Goal: Ask a question

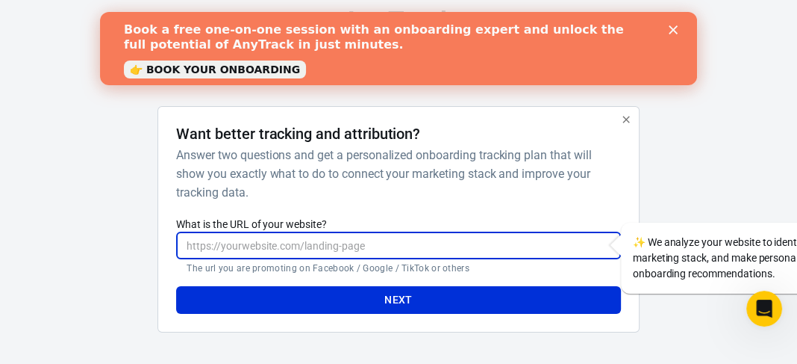
paste input "[URL][DOMAIN_NAME]"
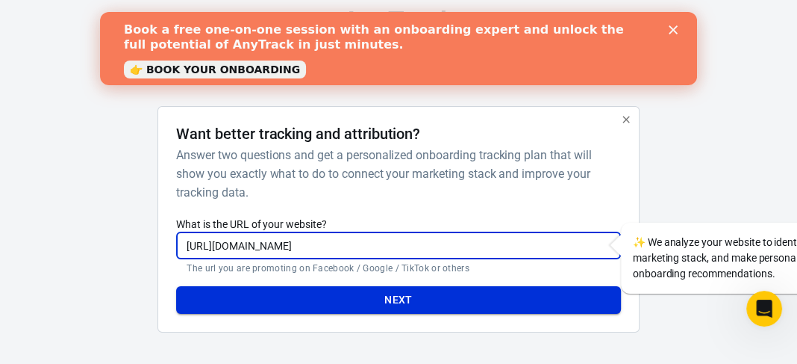
type input "[URL][DOMAIN_NAME]"
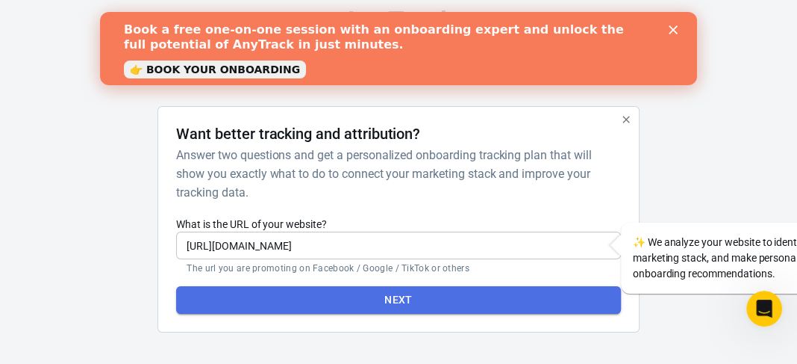
click at [391, 293] on button "Next" at bounding box center [398, 300] width 444 height 28
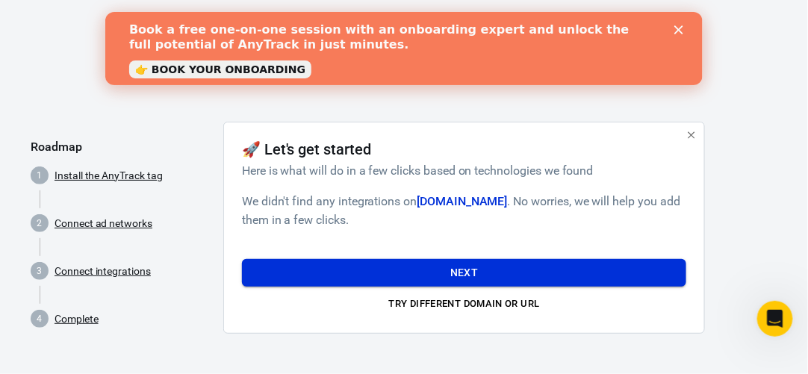
click at [497, 268] on button "Next" at bounding box center [464, 273] width 444 height 28
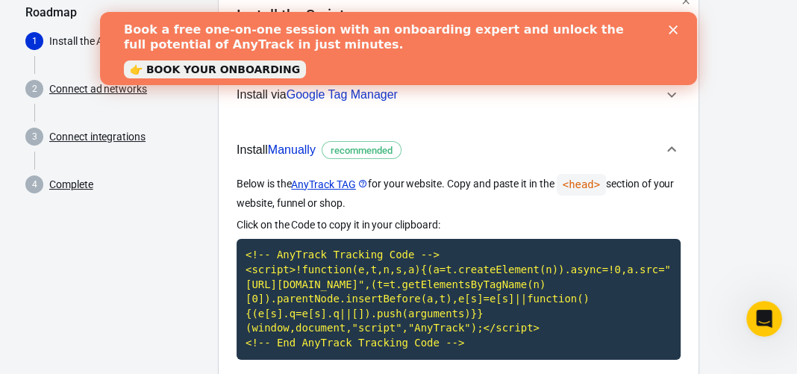
scroll to position [137, 0]
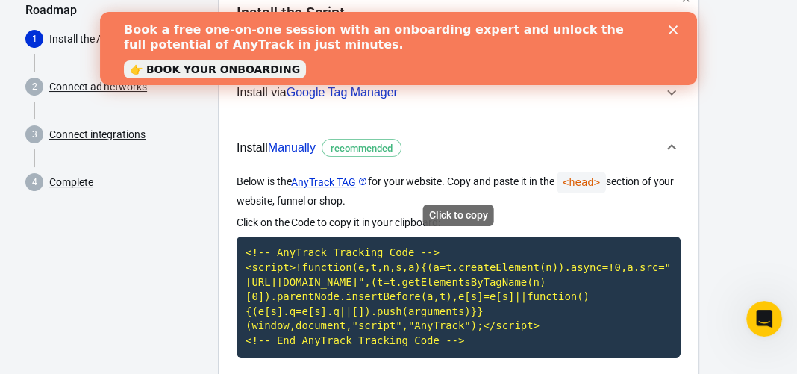
click at [343, 282] on code "<!-- AnyTrack Tracking Code --> <script>!function(e,t,n,s,a){(a=t.createElement…" at bounding box center [459, 297] width 444 height 120
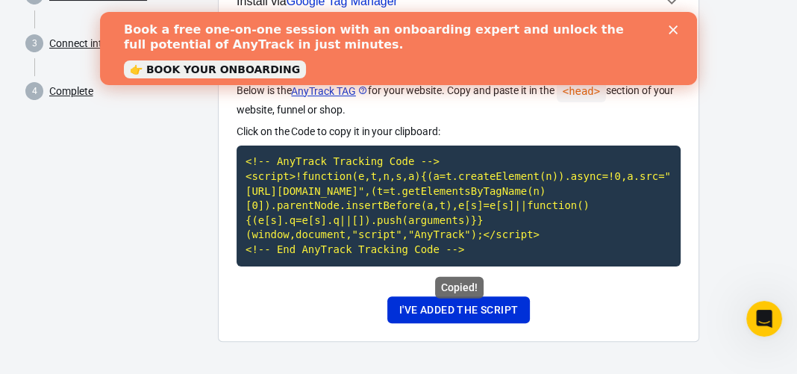
scroll to position [230, 0]
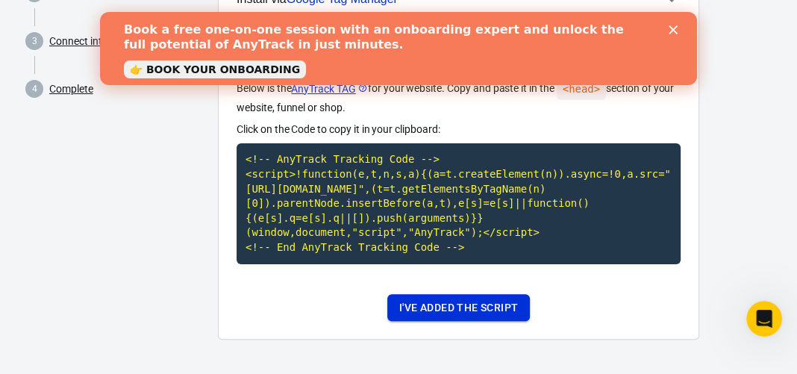
click at [461, 299] on button "I've added the script" at bounding box center [459, 308] width 143 height 28
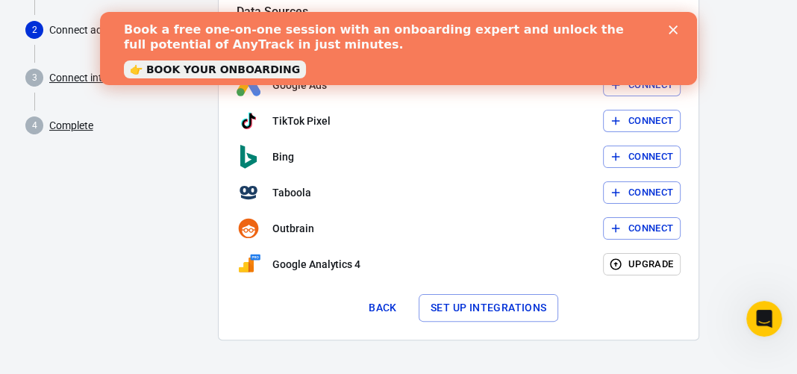
click at [673, 29] on polygon "Close" at bounding box center [673, 29] width 9 height 9
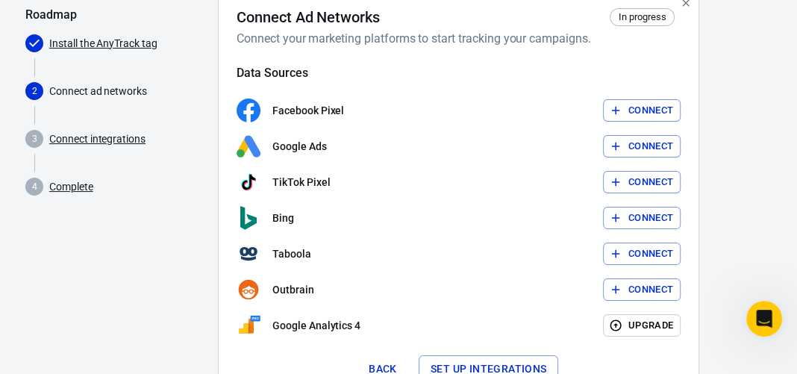
scroll to position [129, 0]
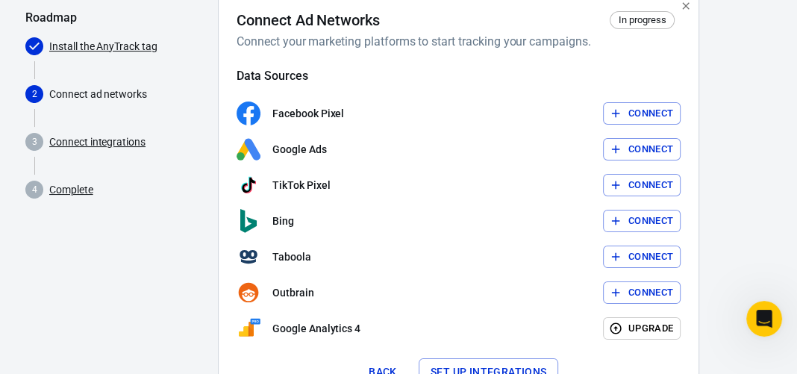
click at [629, 115] on button "Connect" at bounding box center [642, 113] width 78 height 23
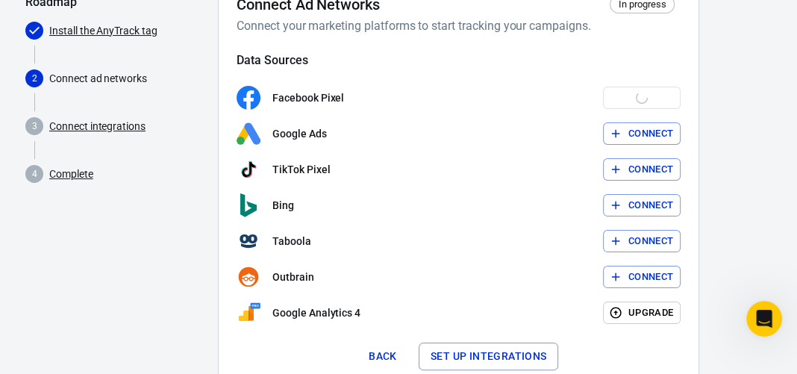
click at [479, 354] on button "Set up integrations" at bounding box center [489, 357] width 140 height 28
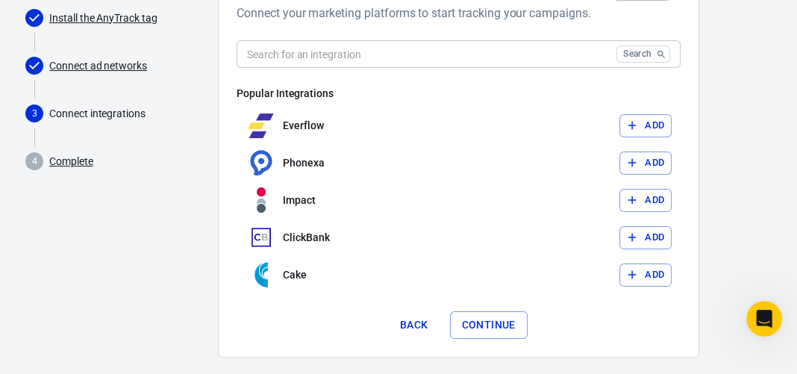
scroll to position [158, 0]
click at [108, 64] on link "Connect ad networks" at bounding box center [98, 66] width 98 height 16
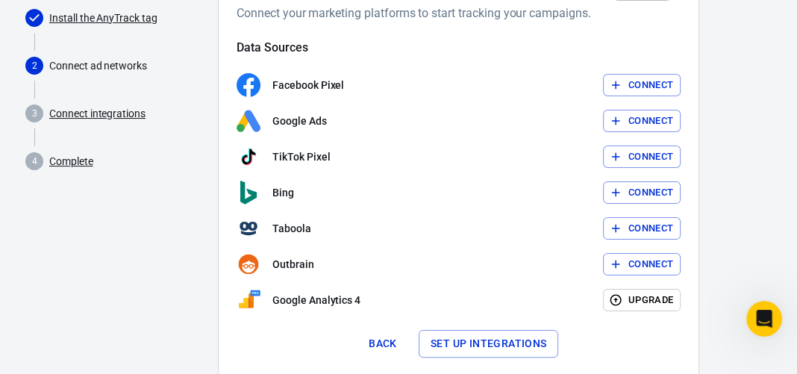
click at [489, 343] on button "Set up integrations" at bounding box center [489, 344] width 140 height 28
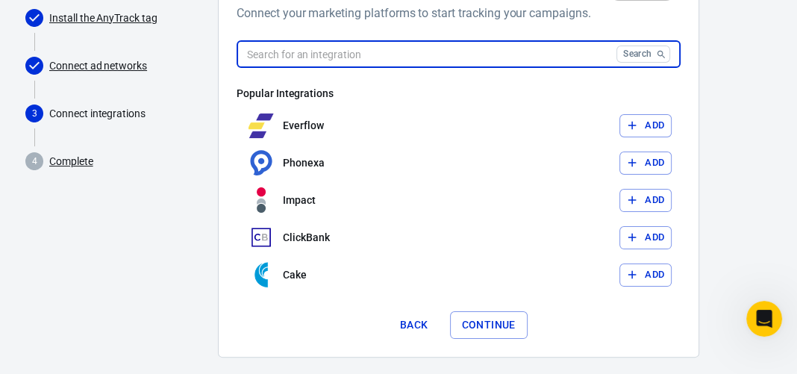
click at [460, 53] on input "text" at bounding box center [424, 54] width 374 height 28
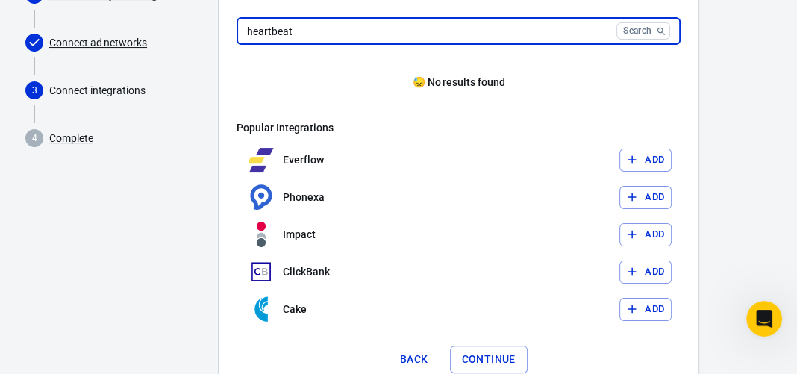
scroll to position [186, 0]
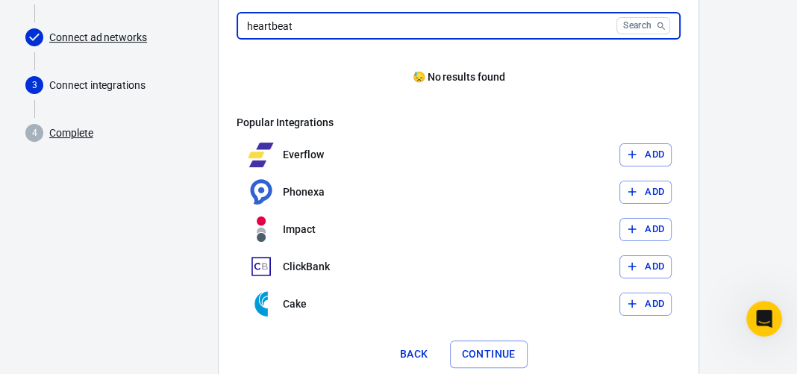
type input "heartbeat"
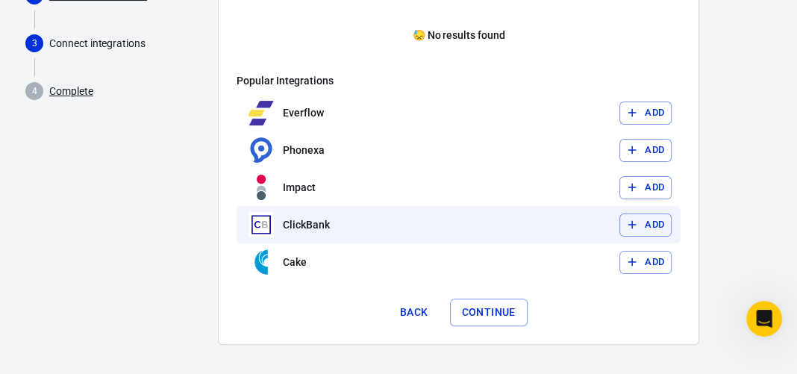
scroll to position [233, 0]
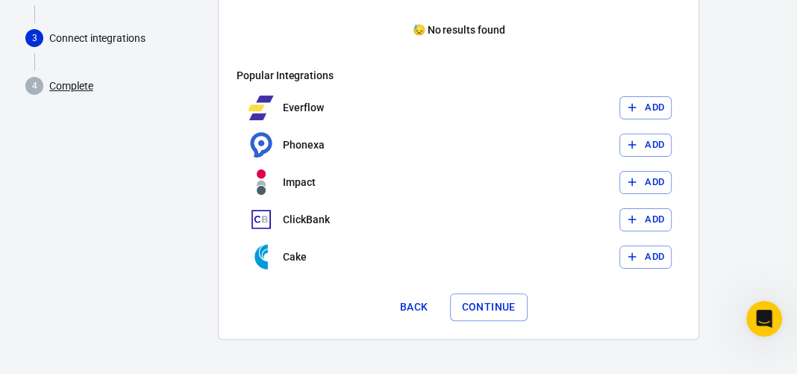
click at [493, 311] on button "Continue" at bounding box center [489, 307] width 78 height 28
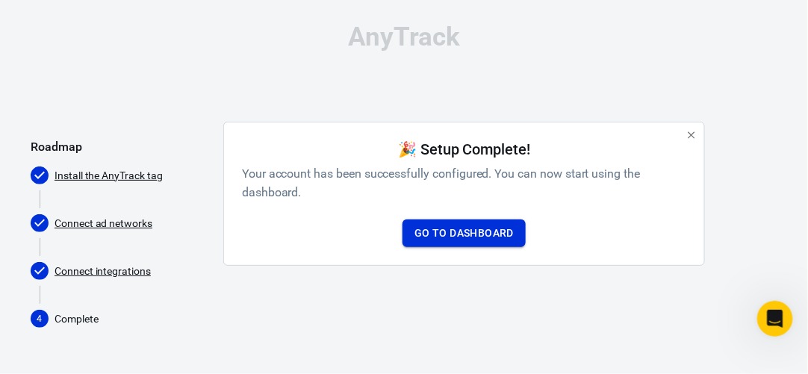
click at [464, 236] on link "Go to Dashboard" at bounding box center [463, 234] width 123 height 28
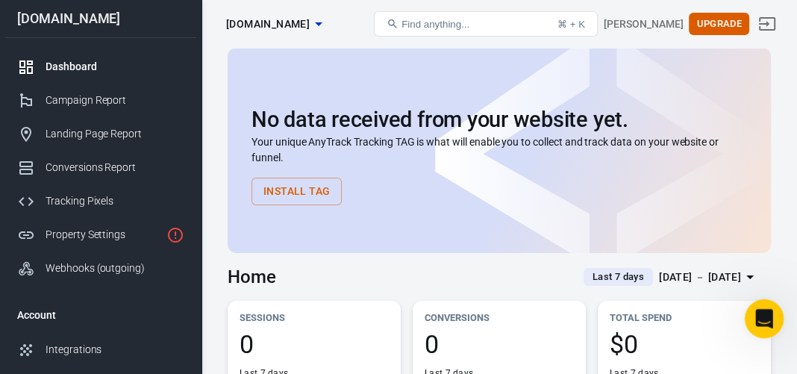
click at [765, 310] on icon "Open Intercom Messenger" at bounding box center [762, 317] width 25 height 25
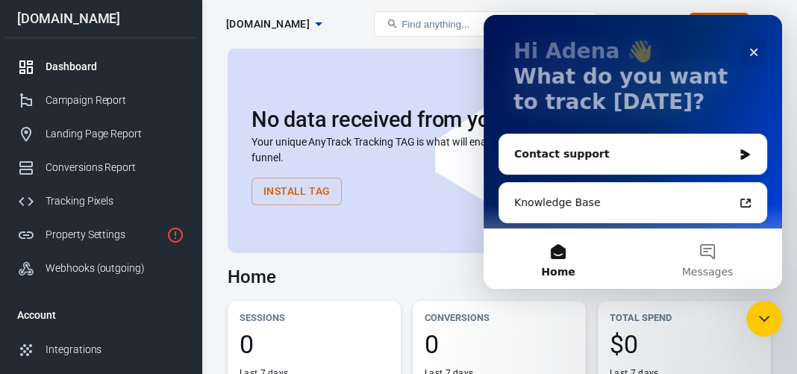
scroll to position [81, 0]
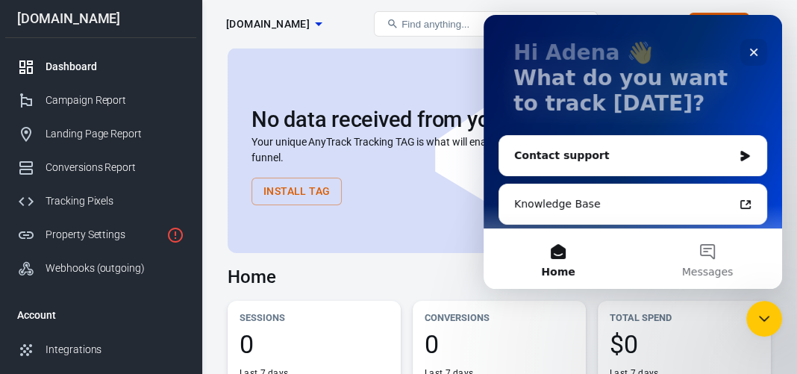
click at [691, 153] on div "Contact support" at bounding box center [623, 156] width 219 height 16
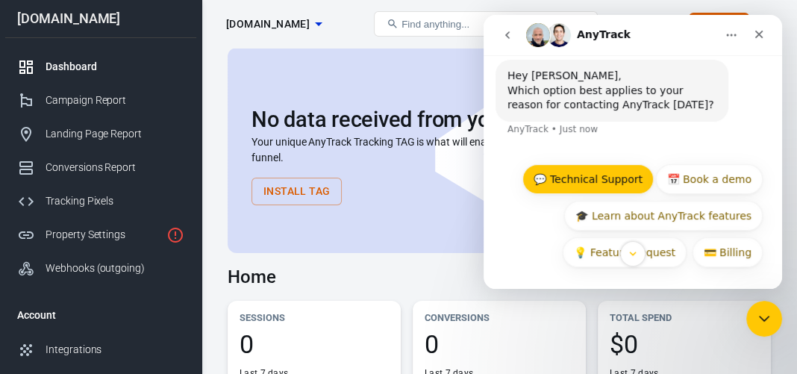
scroll to position [42, 0]
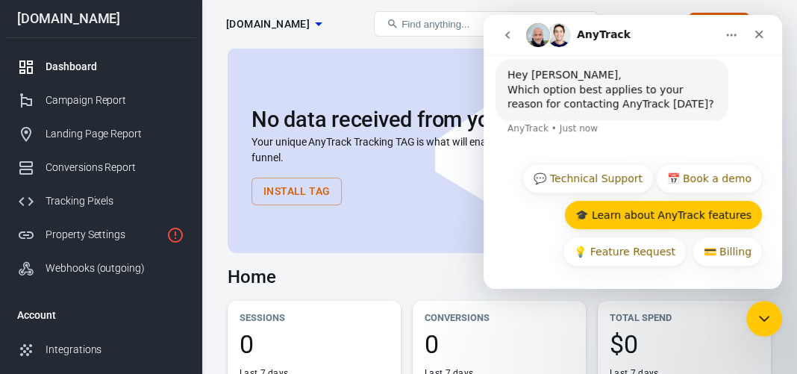
click at [623, 216] on button "🎓 Learn about AnyTrack features" at bounding box center [664, 215] width 199 height 30
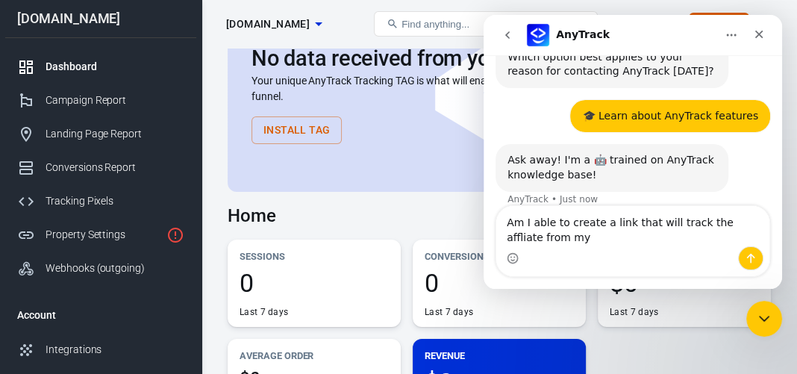
scroll to position [90, 0]
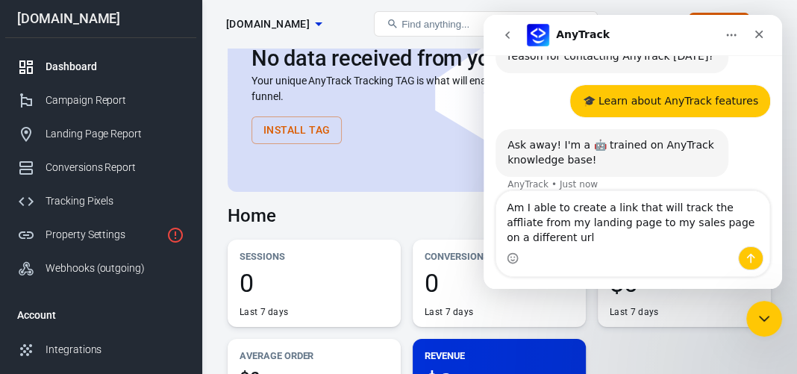
type textarea "Am I able to create a link that will track the affliate from my landing page to…"
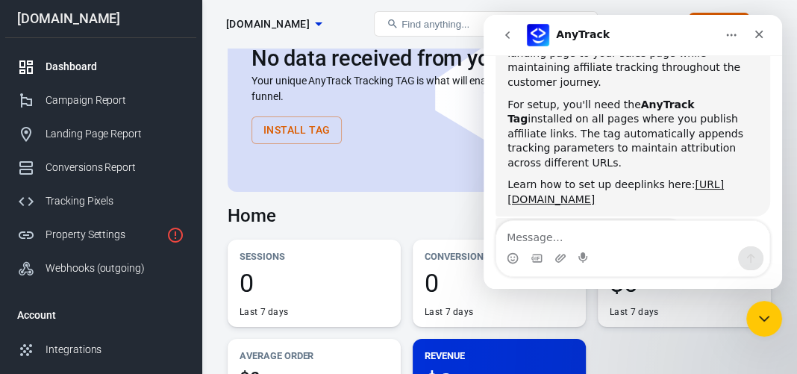
scroll to position [381, 0]
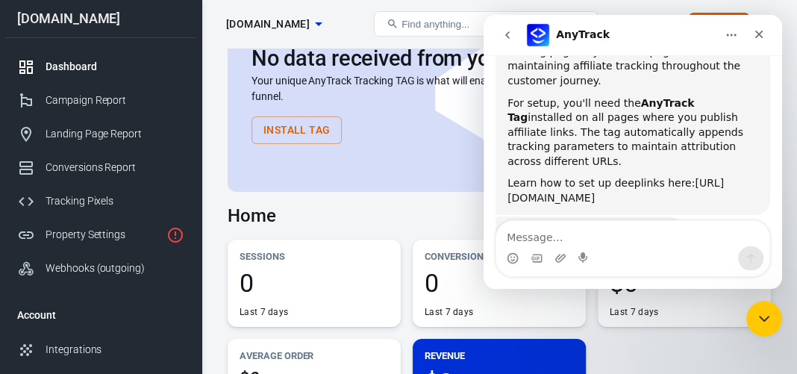
click at [665, 177] on link "[URL][DOMAIN_NAME]" at bounding box center [616, 190] width 217 height 27
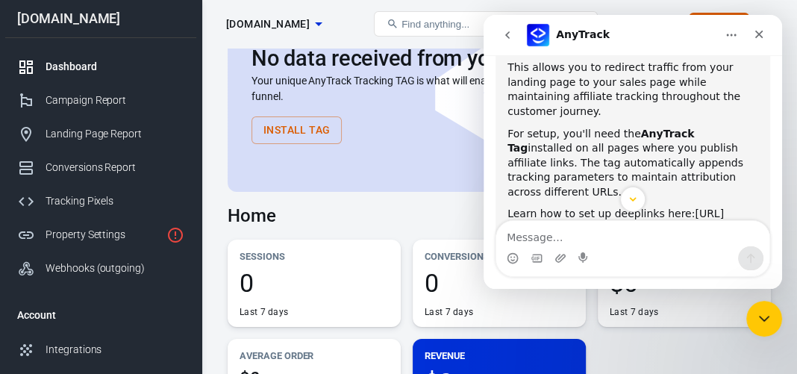
scroll to position [351, 0]
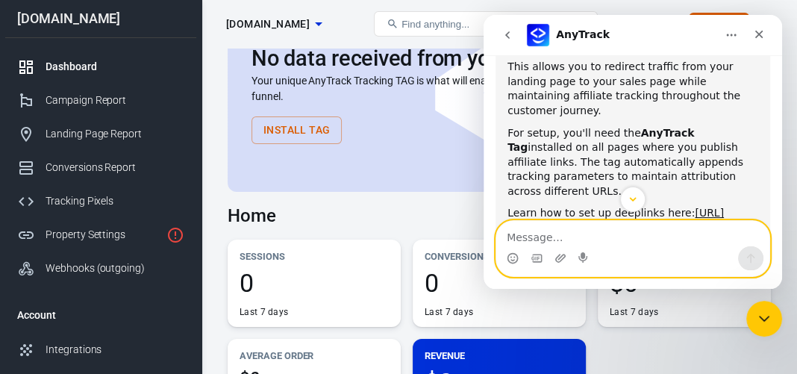
click at [576, 231] on textarea "Message…" at bounding box center [633, 233] width 273 height 25
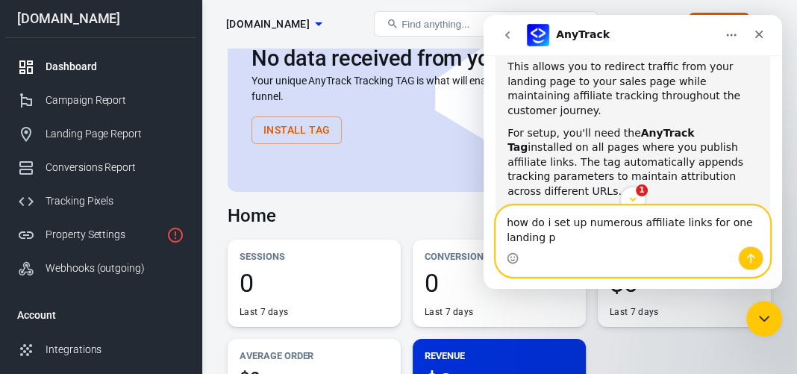
scroll to position [0, 0]
type textarea "how do i set up numerous affiliate links for one landing page?"
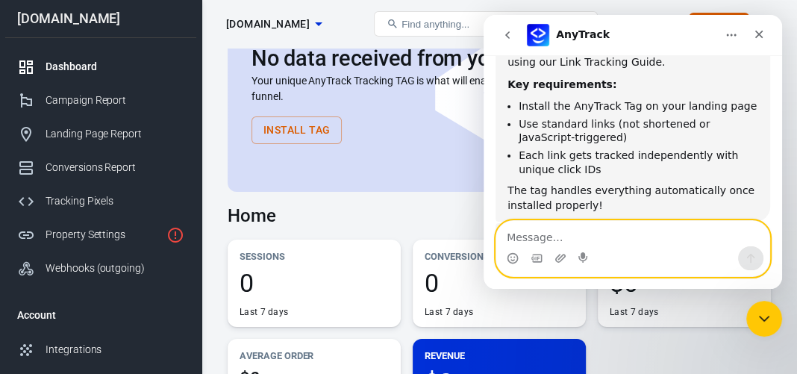
scroll to position [985, 0]
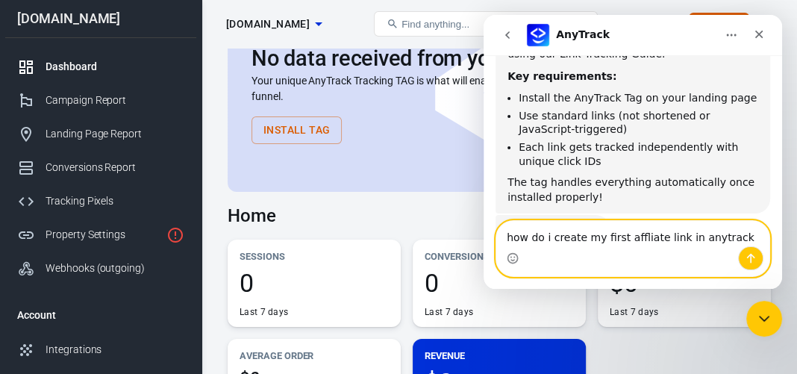
type textarea "how do i create my first affliate link in anytrack?"
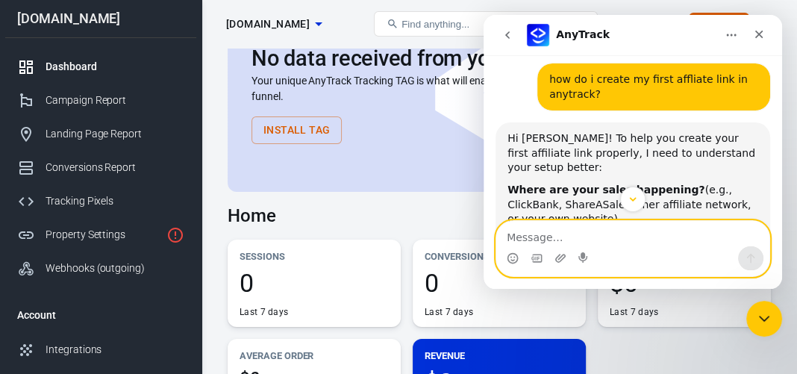
scroll to position [1157, 0]
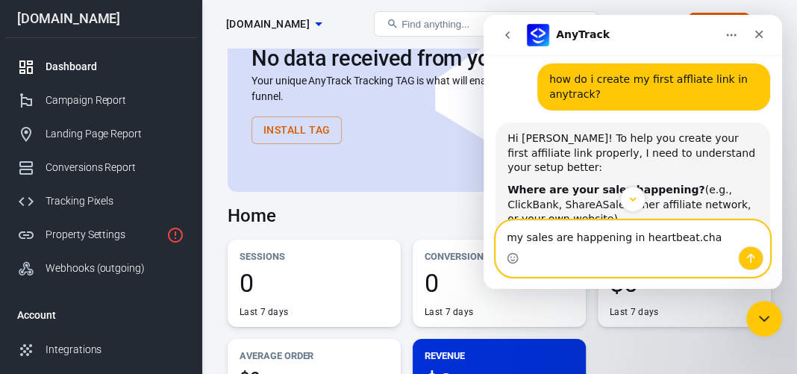
type textarea "my sales are happening in [DOMAIN_NAME]"
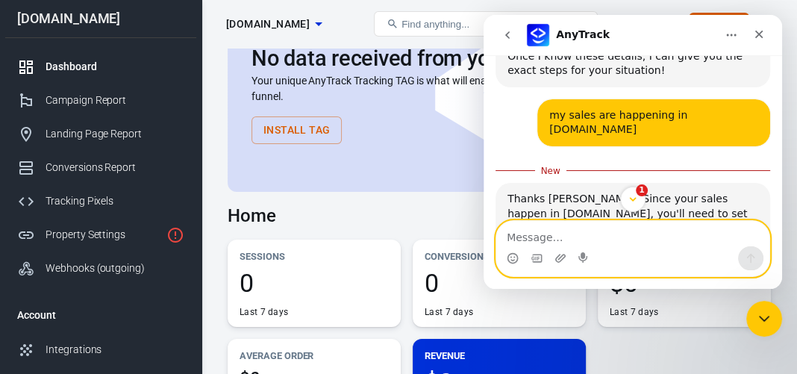
scroll to position [1432, 0]
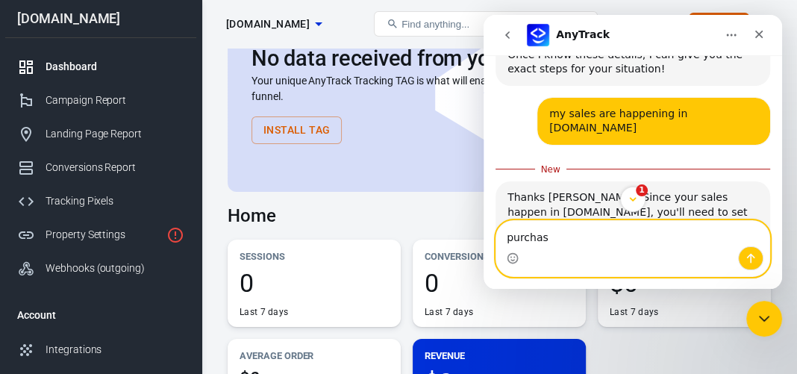
type textarea "purchase"
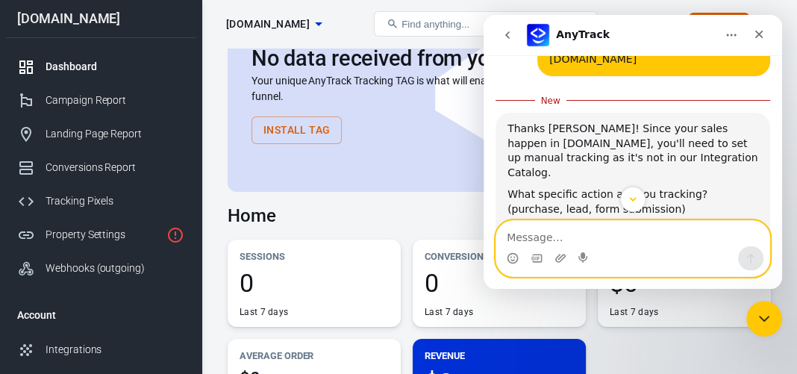
scroll to position [1497, 0]
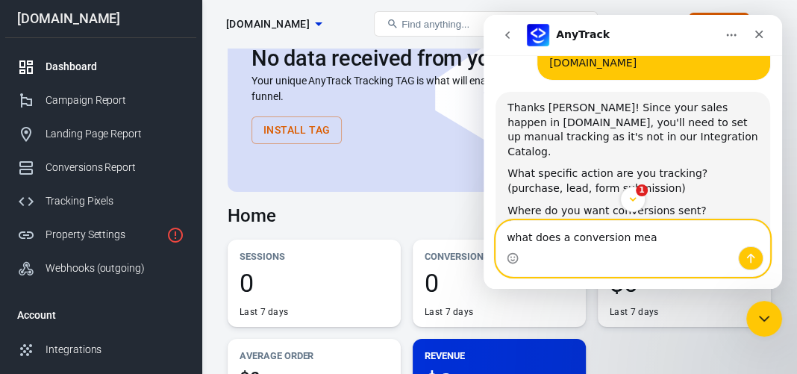
type textarea "what does a conversion mean"
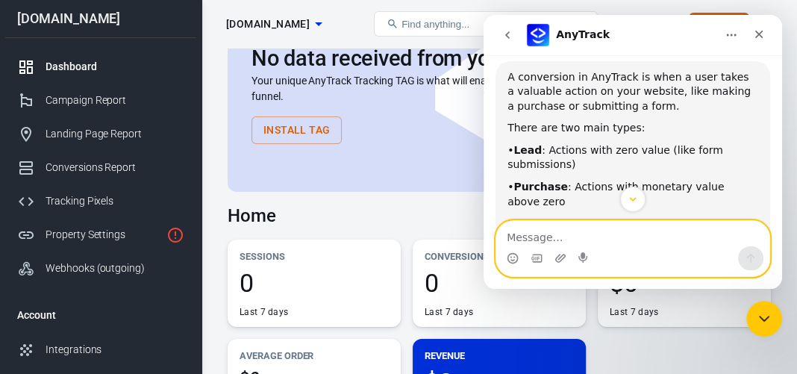
scroll to position [1996, 0]
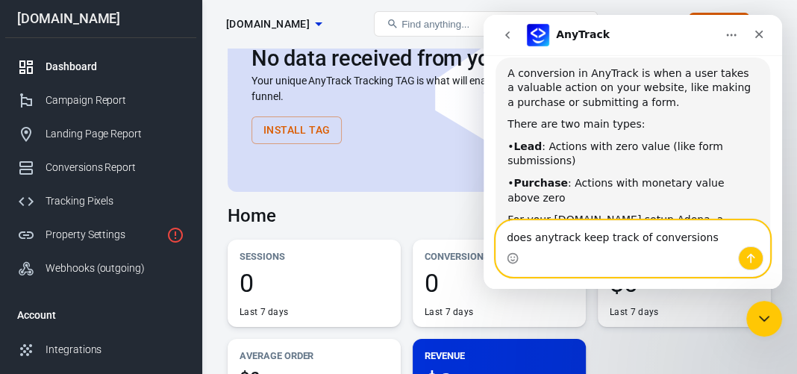
type textarea "does anytrack keep track of conversions?"
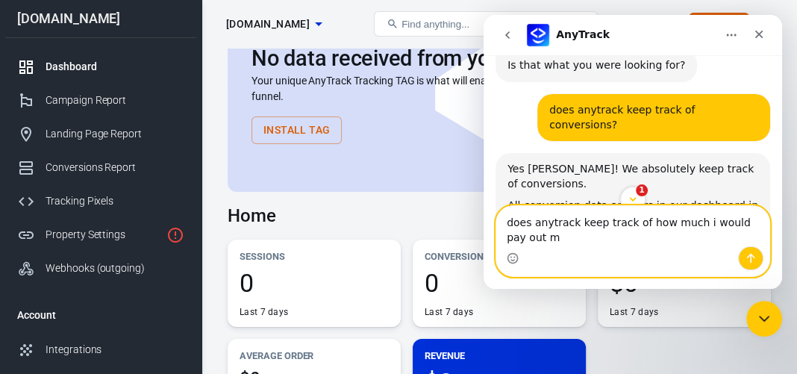
scroll to position [0, 0]
type textarea "does anytrack keep track of how much i would pay out my affiliates?"
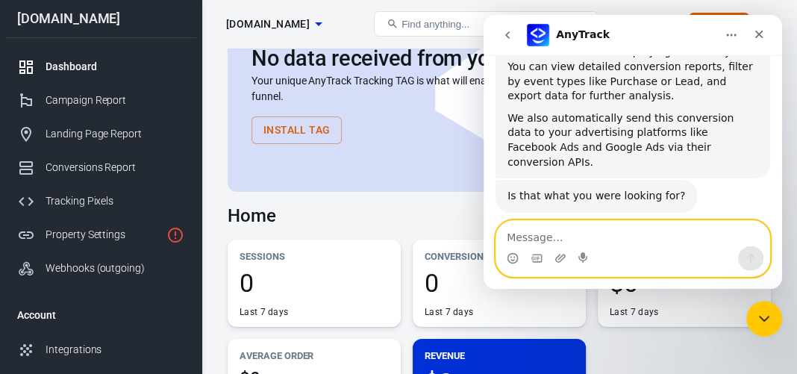
scroll to position [2553, 0]
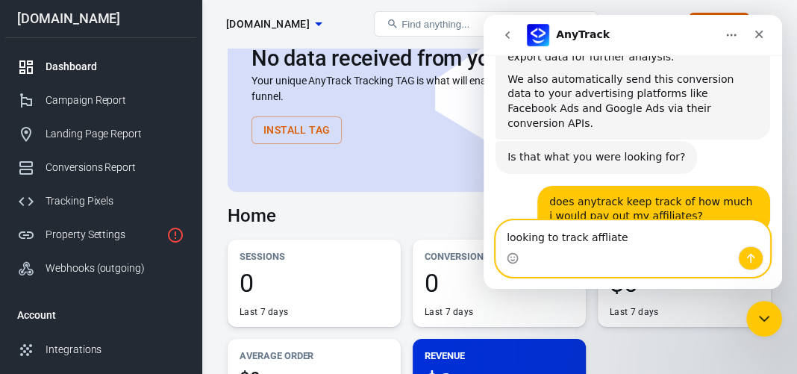
type textarea "looking to track affliates"
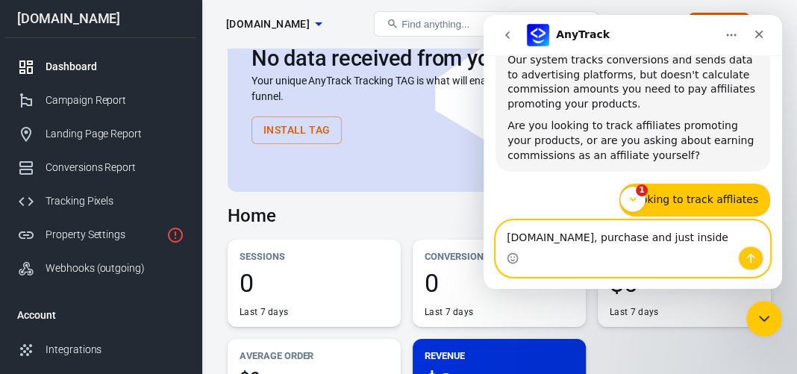
scroll to position [2799, 0]
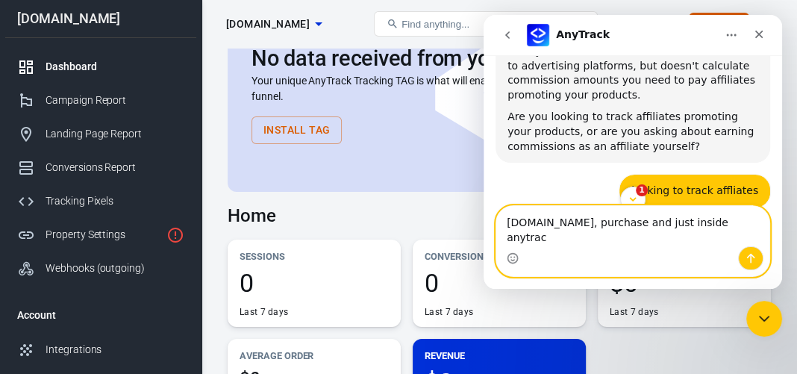
type textarea "[DOMAIN_NAME], purchase and just inside anytrack"
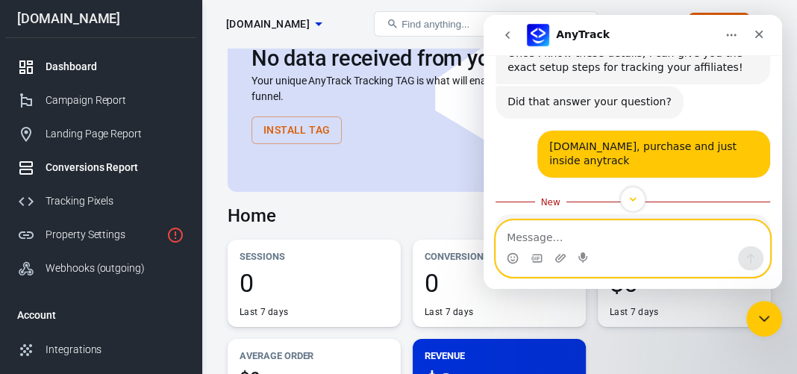
scroll to position [1, 0]
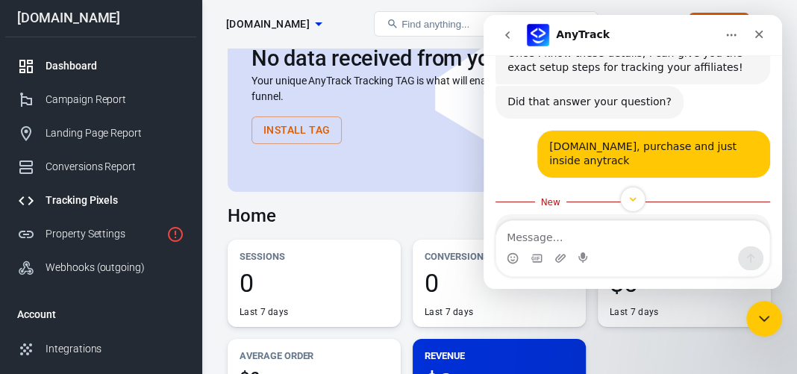
click at [76, 203] on div "Tracking Pixels" at bounding box center [115, 201] width 139 height 16
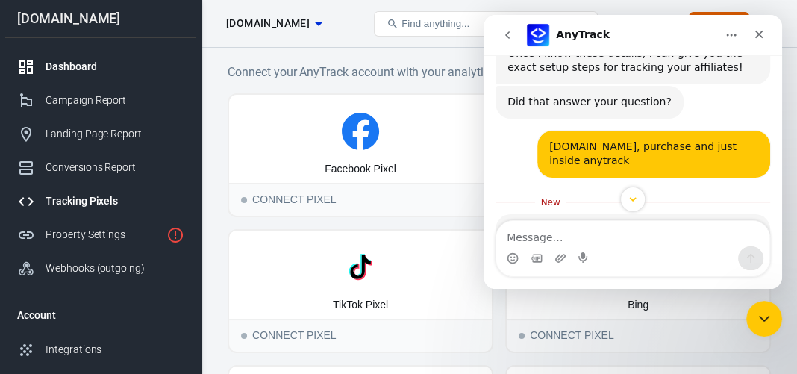
click at [56, 66] on div "Dashboard" at bounding box center [115, 67] width 139 height 16
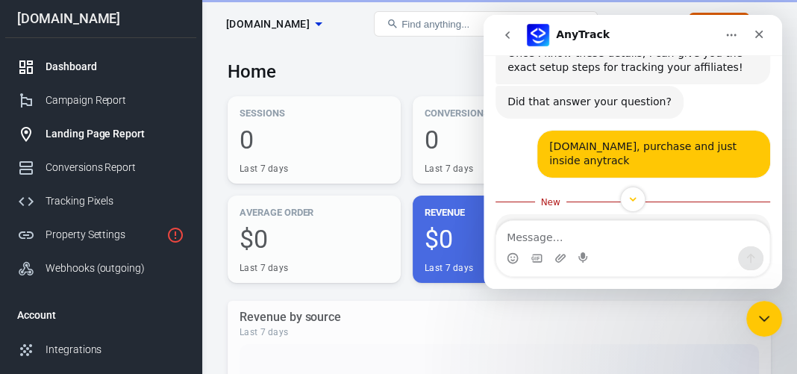
click at [75, 131] on div "Landing Page Report" at bounding box center [115, 134] width 139 height 16
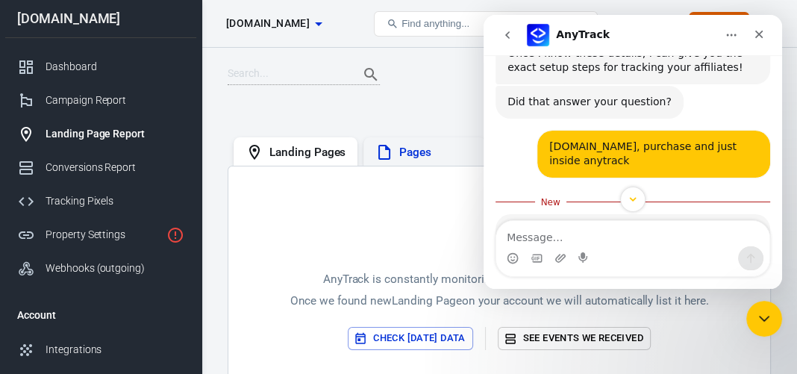
click at [394, 153] on div "Pages" at bounding box center [425, 152] width 99 height 18
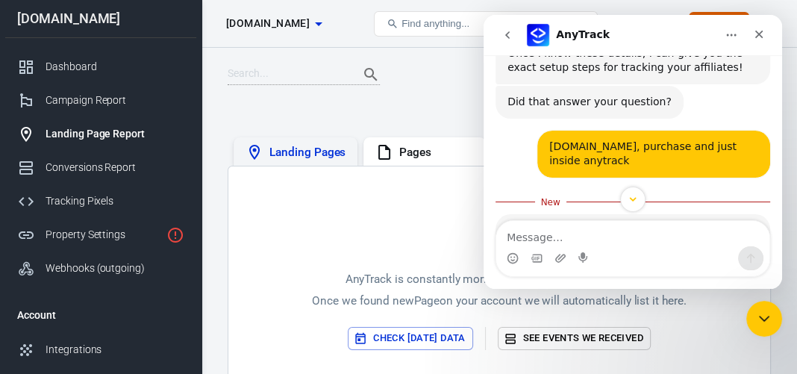
click at [314, 152] on div "Landing Pages" at bounding box center [308, 153] width 76 height 16
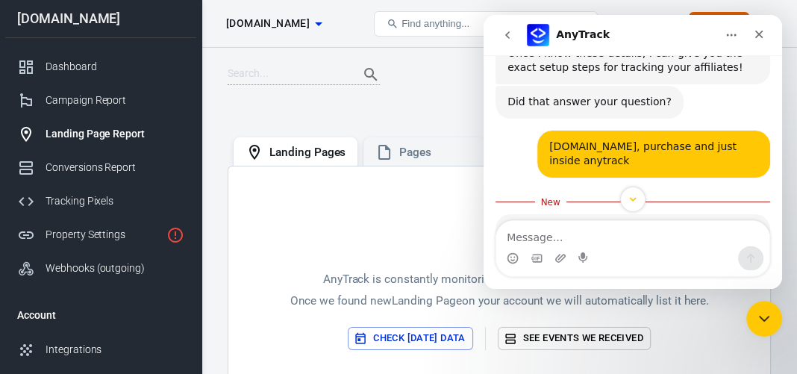
click at [406, 332] on button "Check [DATE] data" at bounding box center [410, 338] width 125 height 23
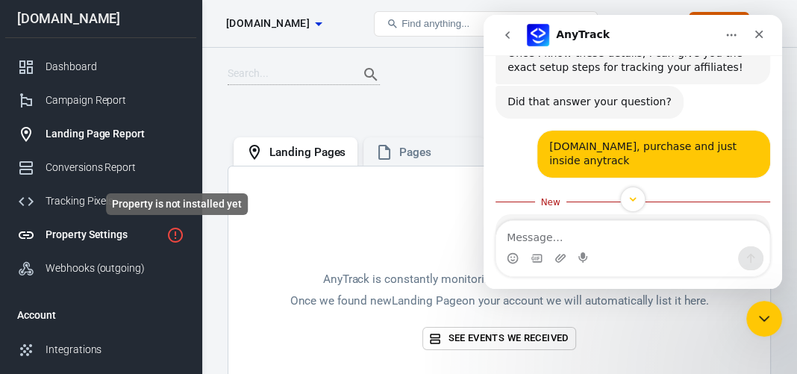
click at [177, 239] on icon "Property is not installed yet" at bounding box center [176, 235] width 18 height 18
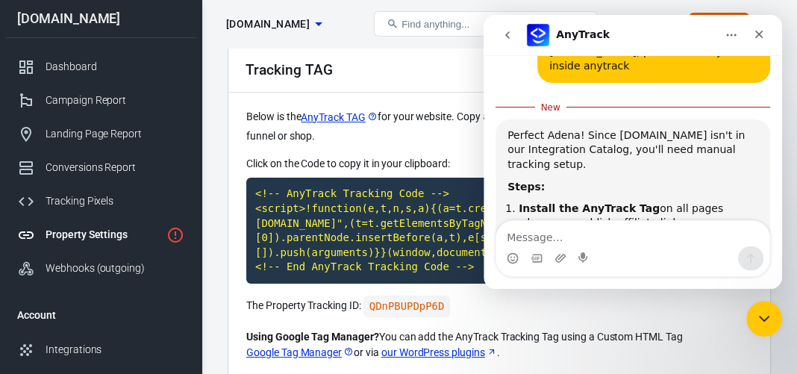
scroll to position [3256, 0]
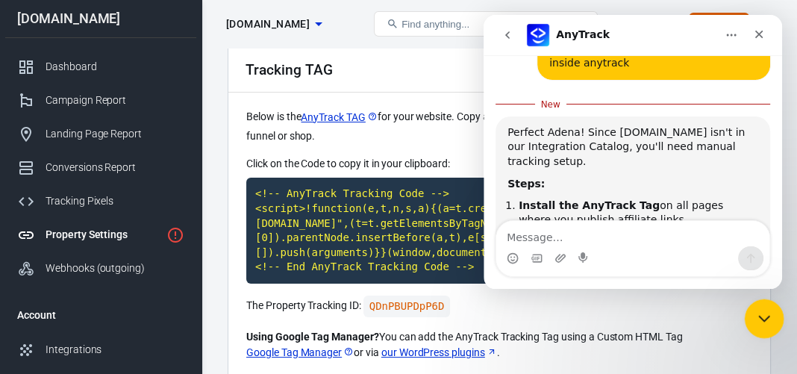
click at [762, 317] on icon "Close Intercom Messenger" at bounding box center [762, 317] width 10 height 6
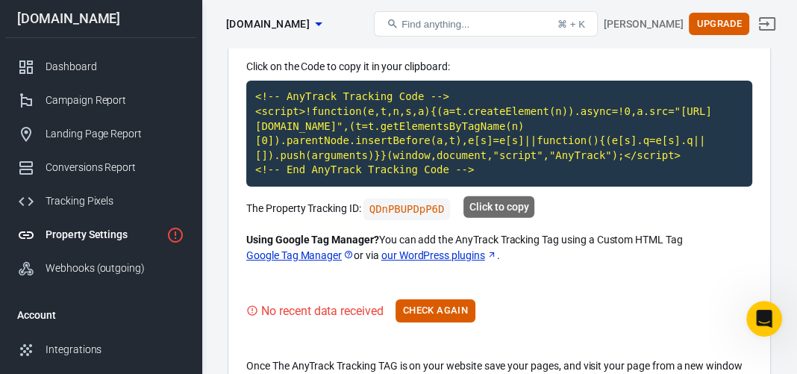
scroll to position [161, 0]
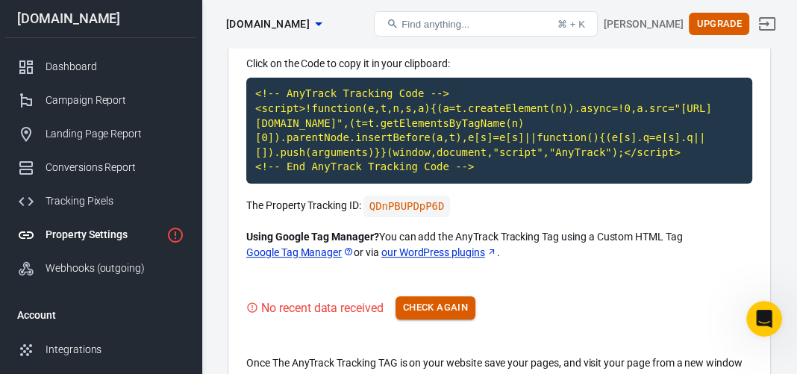
click at [448, 307] on button "Check Again" at bounding box center [436, 307] width 80 height 23
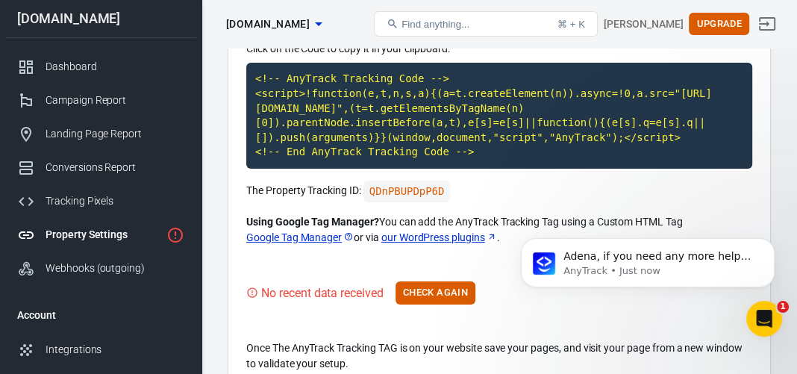
scroll to position [3334, 0]
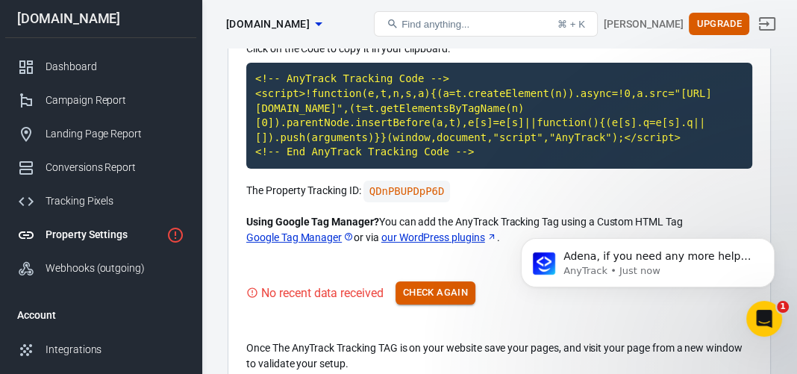
click at [436, 293] on button "Check Again" at bounding box center [436, 293] width 80 height 23
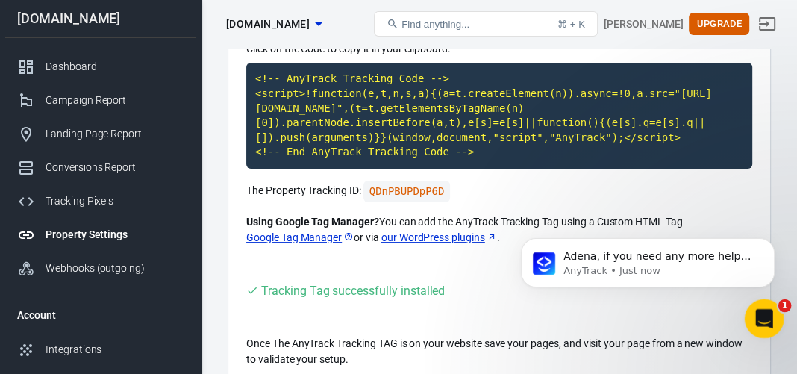
click at [760, 315] on icon "Open Intercom Messenger" at bounding box center [762, 317] width 25 height 25
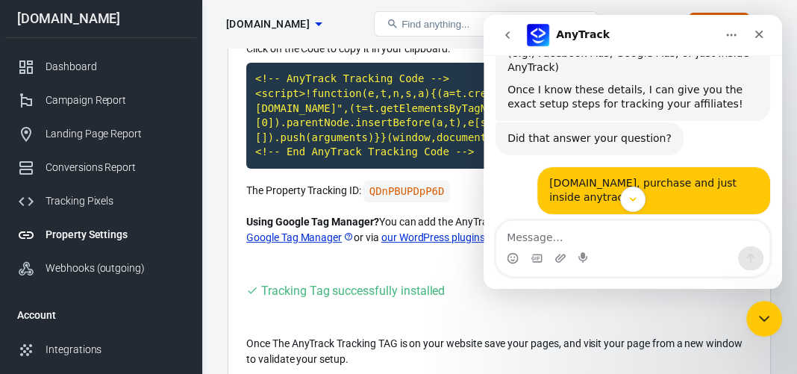
scroll to position [3106, 0]
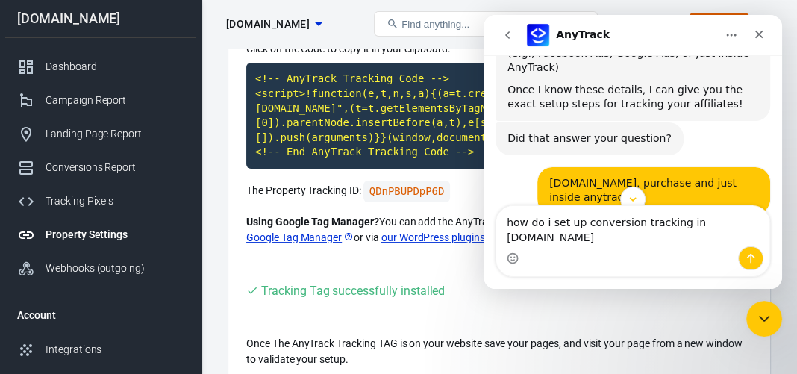
type textarea "how do i set up conversion tracking in [DOMAIN_NAME]"
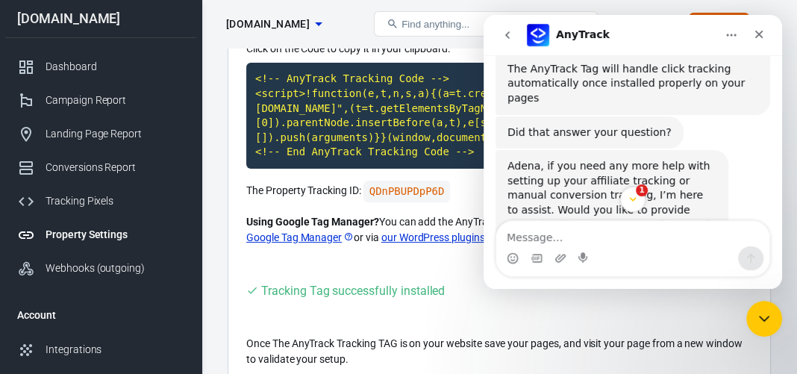
scroll to position [3531, 0]
click at [636, 199] on icon "Scroll to bottom" at bounding box center [632, 199] width 7 height 4
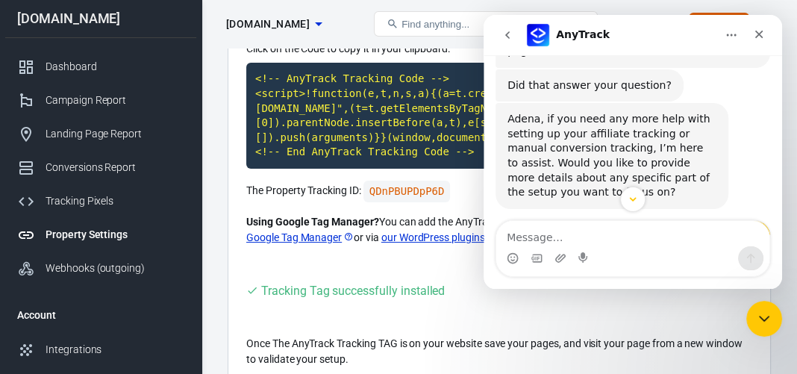
scroll to position [3580, 0]
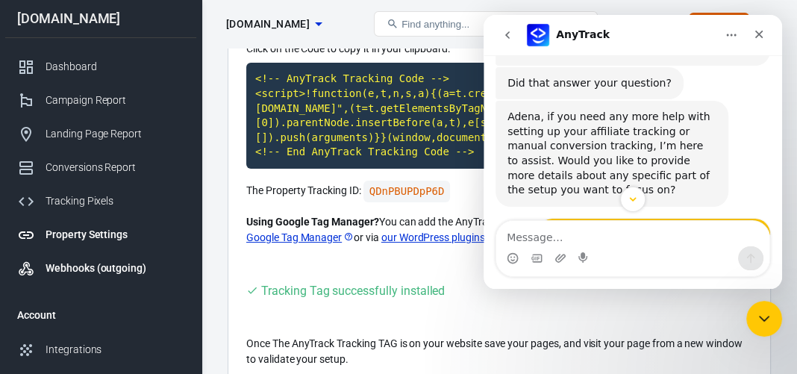
click at [111, 267] on div "Webhooks (outgoing)" at bounding box center [115, 269] width 139 height 16
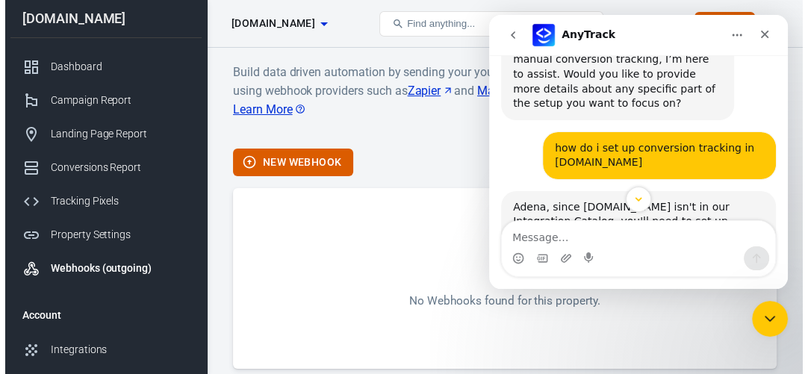
scroll to position [3664, 0]
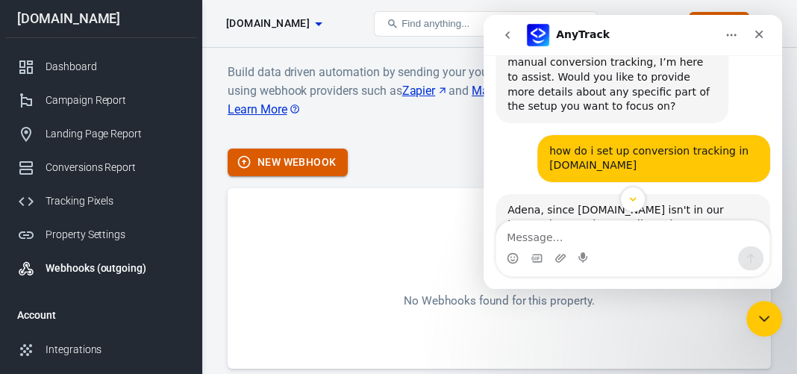
click at [319, 170] on button "New Webhook" at bounding box center [288, 163] width 120 height 28
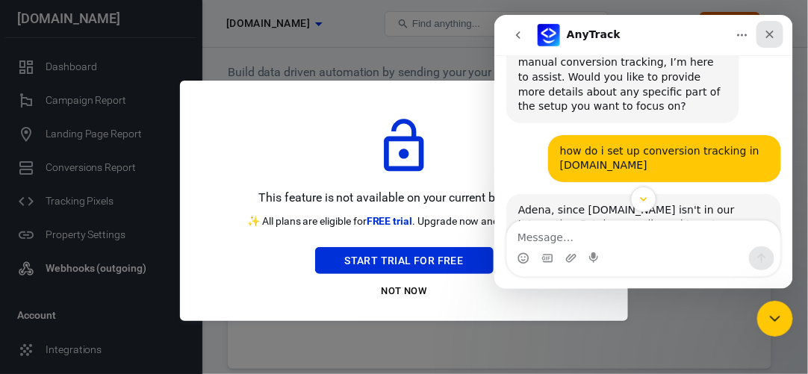
click at [770, 27] on div "Close" at bounding box center [769, 33] width 27 height 27
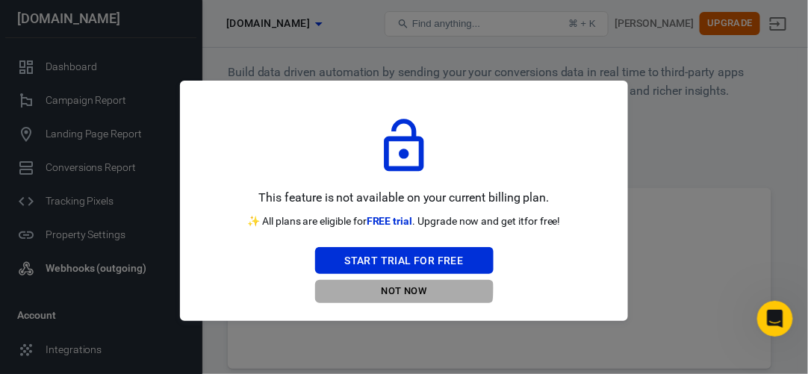
click at [400, 288] on button "Not Now" at bounding box center [404, 291] width 178 height 23
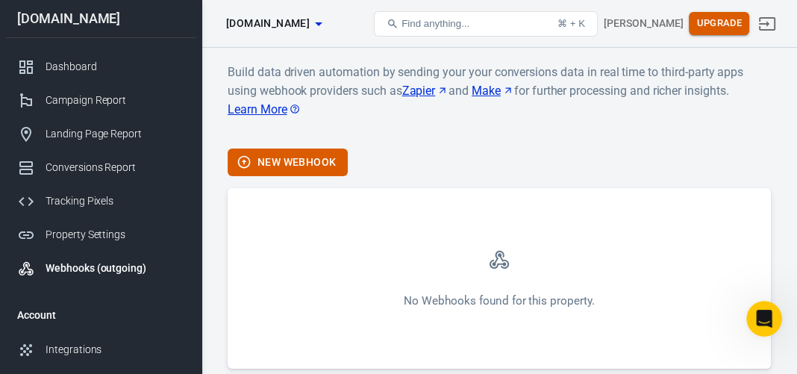
click at [728, 25] on button "Upgrade" at bounding box center [719, 23] width 60 height 23
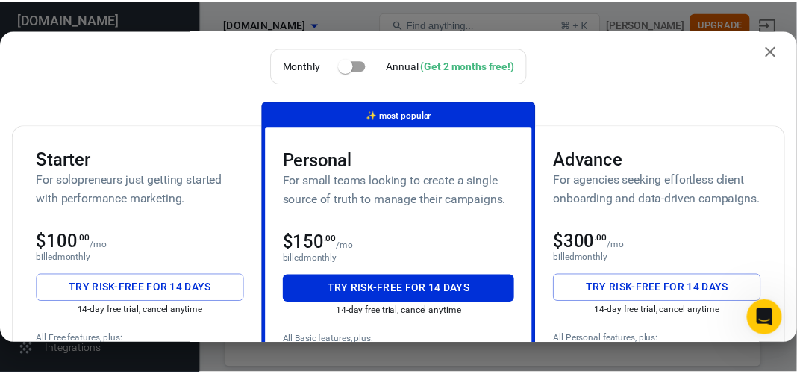
scroll to position [0, 0]
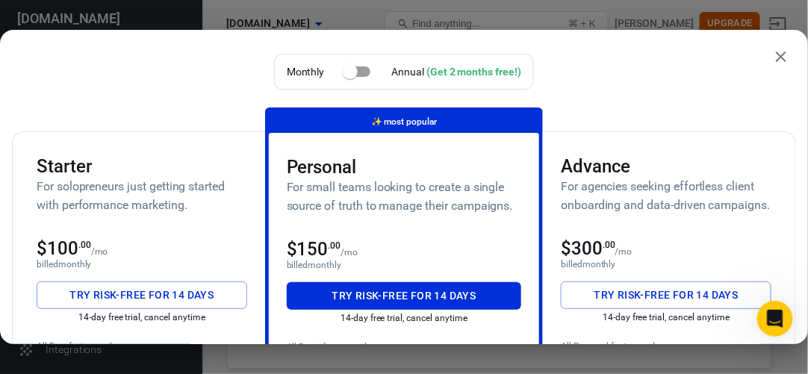
click at [772, 56] on icon "close" at bounding box center [781, 57] width 18 height 18
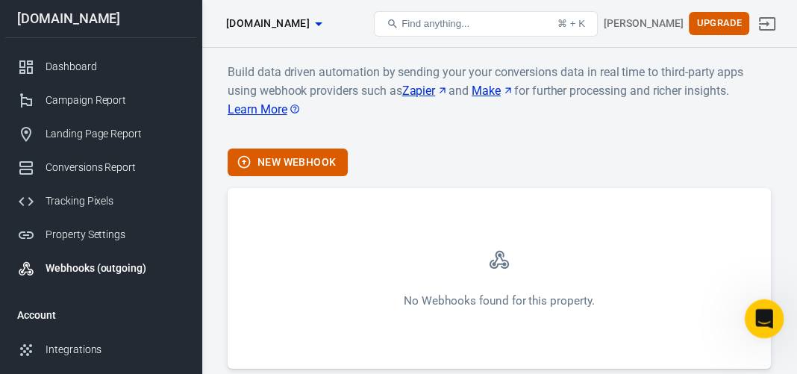
click at [765, 311] on icon "Open Intercom Messenger" at bounding box center [762, 317] width 25 height 25
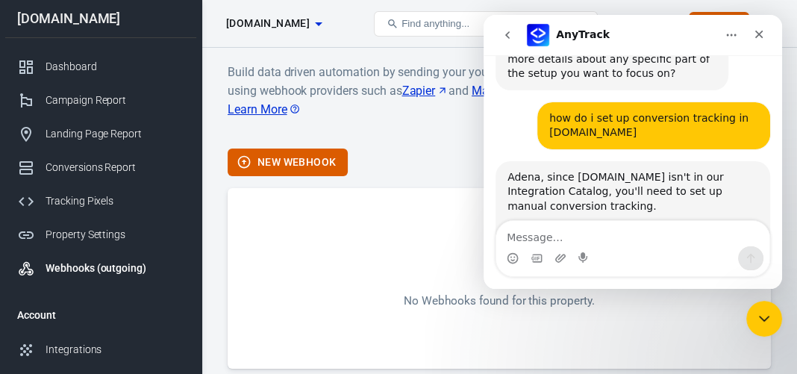
scroll to position [3745, 0]
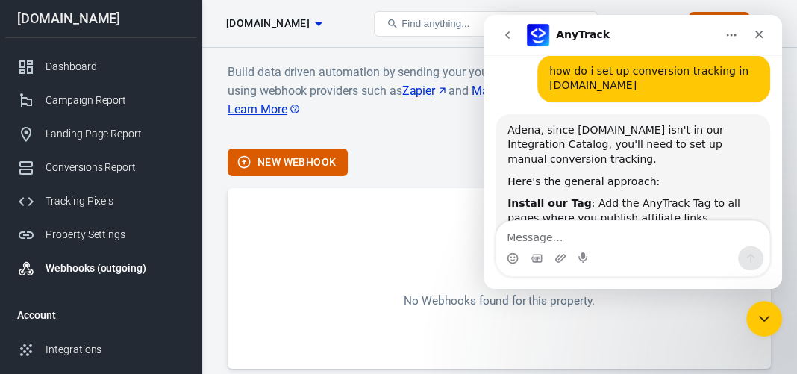
click at [584, 237] on textarea "Message…" at bounding box center [633, 233] width 273 height 25
type textarea "do i get a webhook in a personal plan"
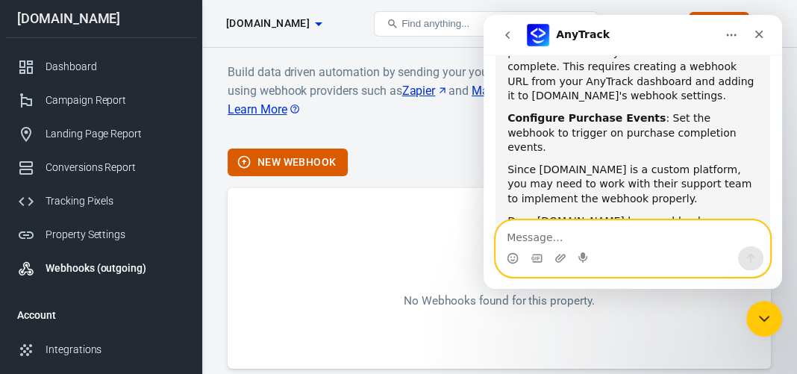
scroll to position [3972, 0]
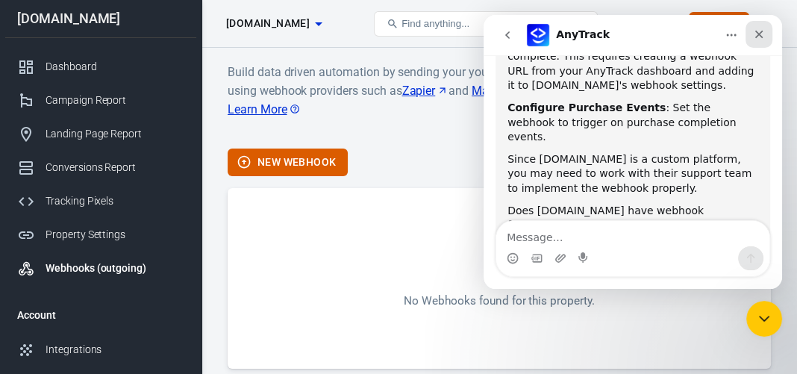
click at [761, 29] on icon "Close" at bounding box center [759, 34] width 12 height 12
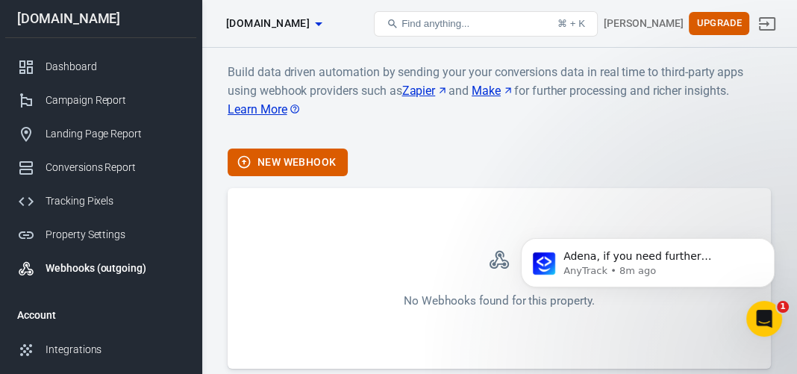
scroll to position [4064, 0]
